Goal: Information Seeking & Learning: Learn about a topic

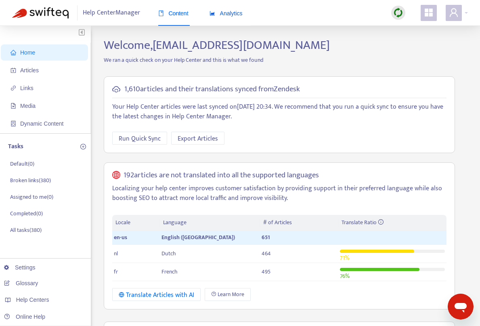
click at [236, 14] on span "Analytics" at bounding box center [225, 13] width 33 height 6
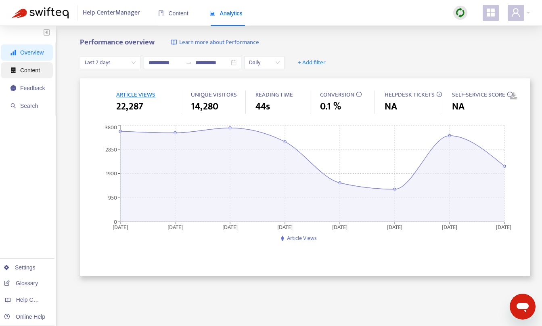
click at [34, 69] on span "Content" at bounding box center [30, 70] width 20 height 6
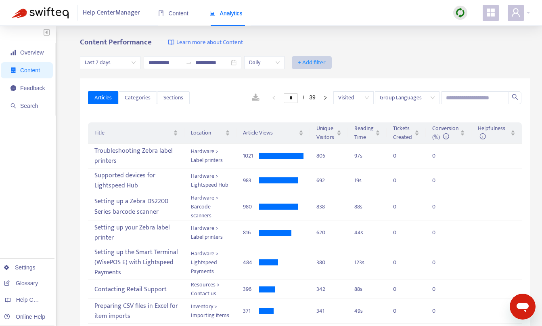
click at [326, 65] on span "+ Add filter" at bounding box center [312, 63] width 28 height 10
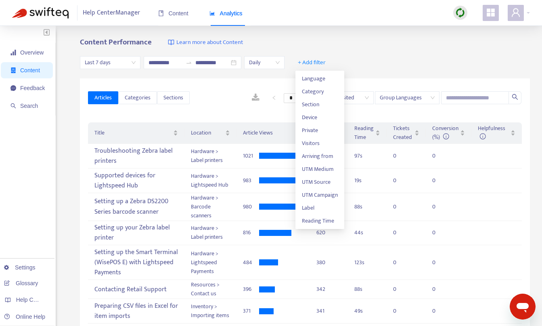
click at [369, 46] on div "Content Performance Learn more about Content" at bounding box center [305, 42] width 450 height 9
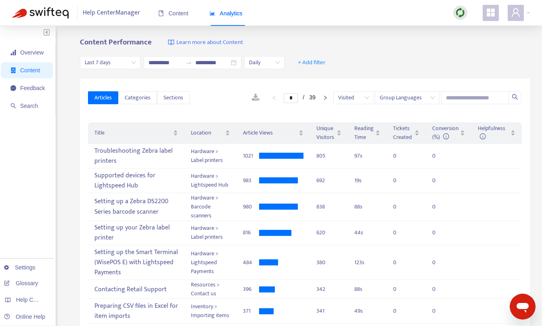
click at [123, 65] on span "Last 7 days" at bounding box center [110, 62] width 51 height 12
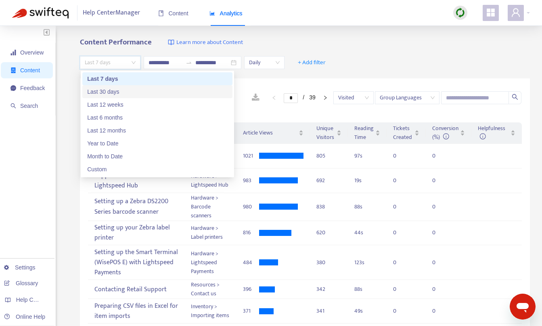
click at [120, 91] on div "Last 30 days" at bounding box center [157, 91] width 140 height 9
type input "**********"
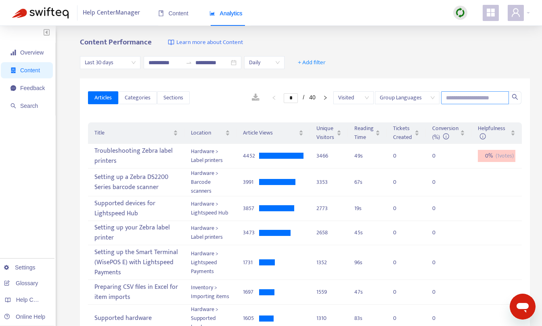
click at [440, 98] on input "text" at bounding box center [475, 97] width 68 height 13
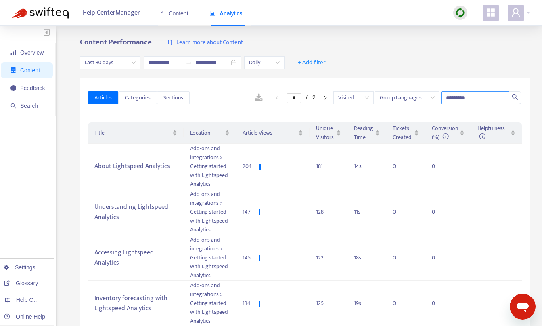
type input "*********"
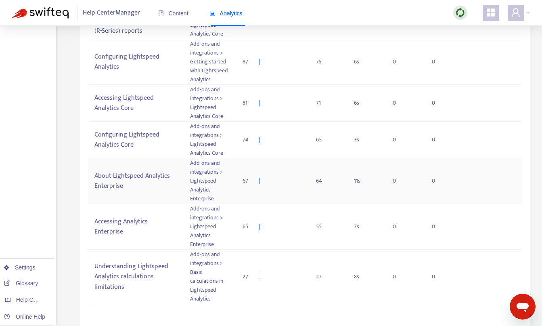
scroll to position [497, 0]
click at [164, 276] on div "Understanding Lightspeed Analytics calculations limitations" at bounding box center [135, 275] width 83 height 33
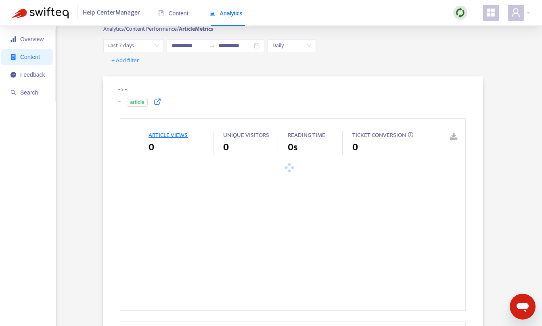
type input "**********"
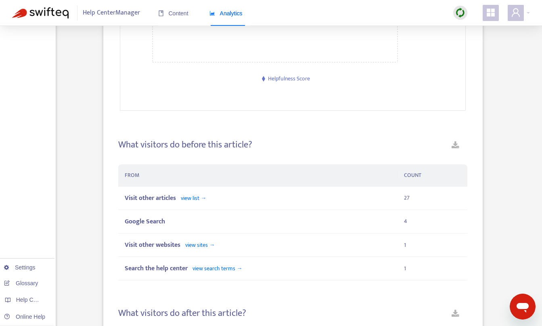
scroll to position [417, 0]
click at [188, 196] on span "view list →" at bounding box center [193, 196] width 25 height 9
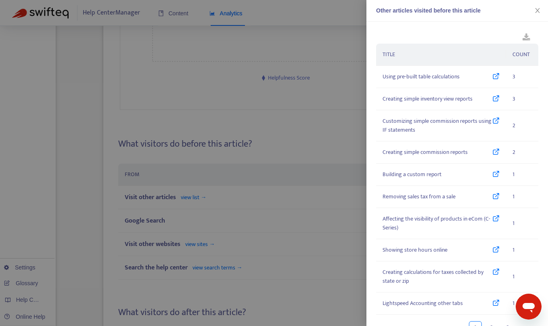
click at [273, 174] on div at bounding box center [274, 163] width 548 height 326
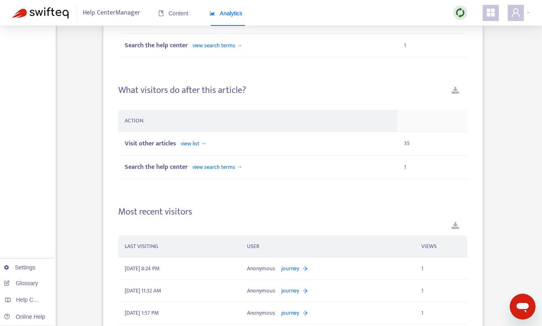
scroll to position [644, 0]
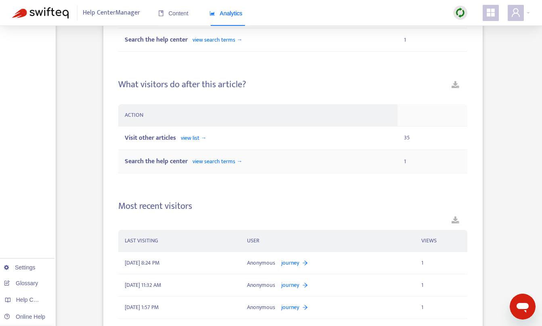
click at [239, 164] on span "view search terms →" at bounding box center [217, 161] width 50 height 9
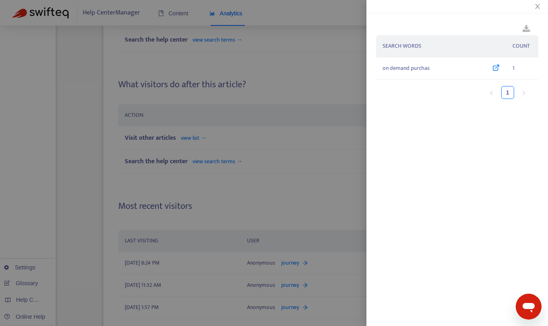
click at [267, 198] on div at bounding box center [274, 163] width 548 height 326
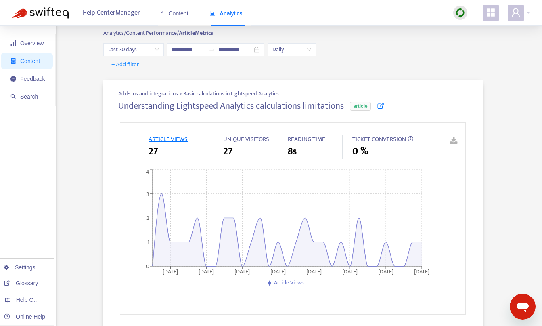
scroll to position [7, 0]
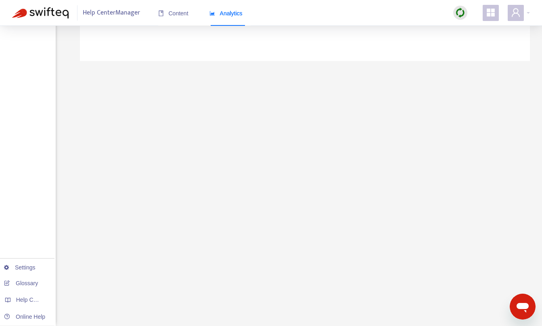
type input "**********"
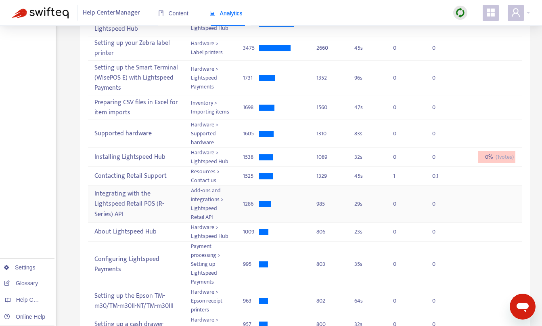
scroll to position [234, 0]
